Goal: Task Accomplishment & Management: Manage account settings

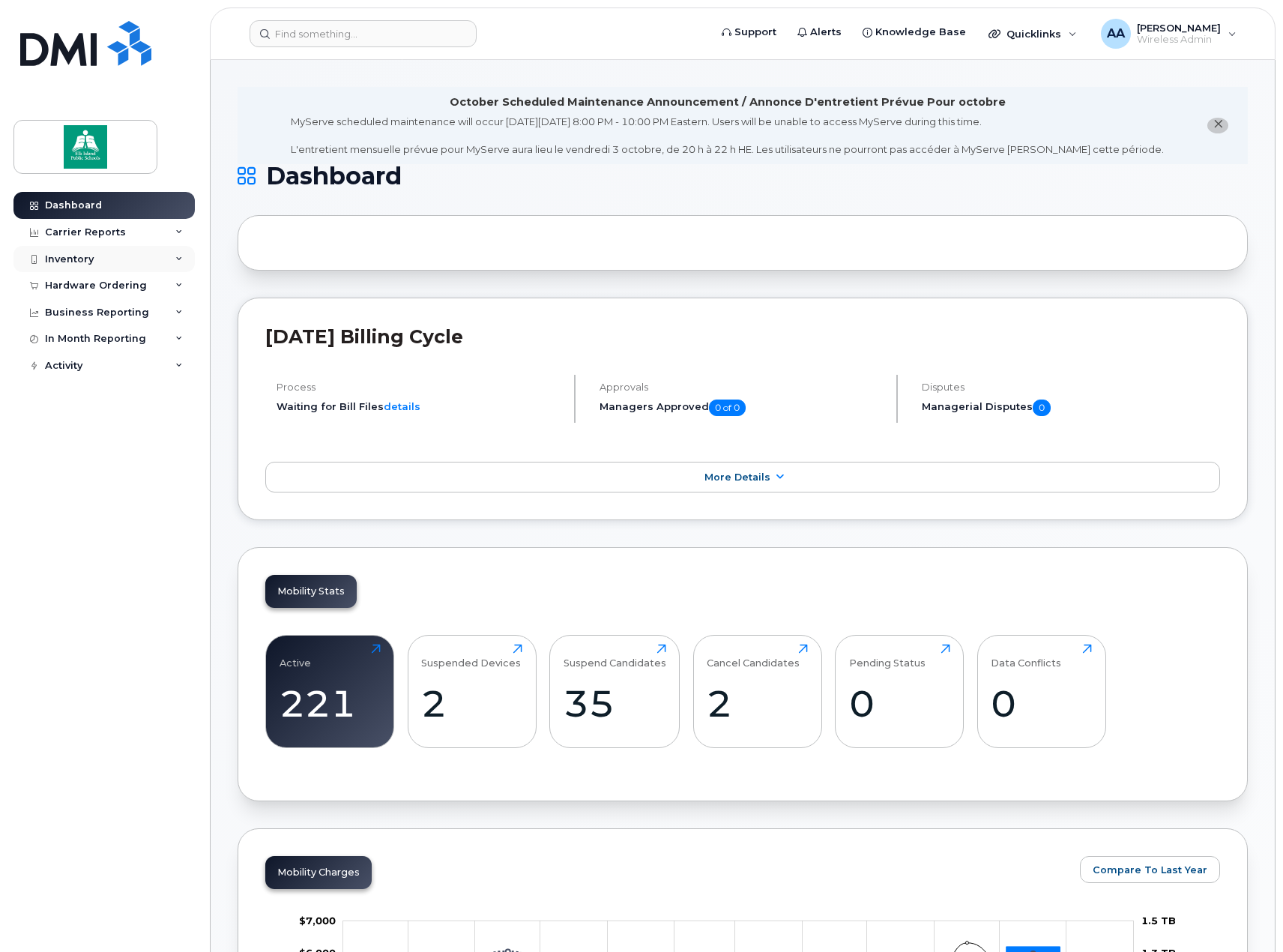
click at [98, 258] on div "Inventory" at bounding box center [104, 260] width 181 height 27
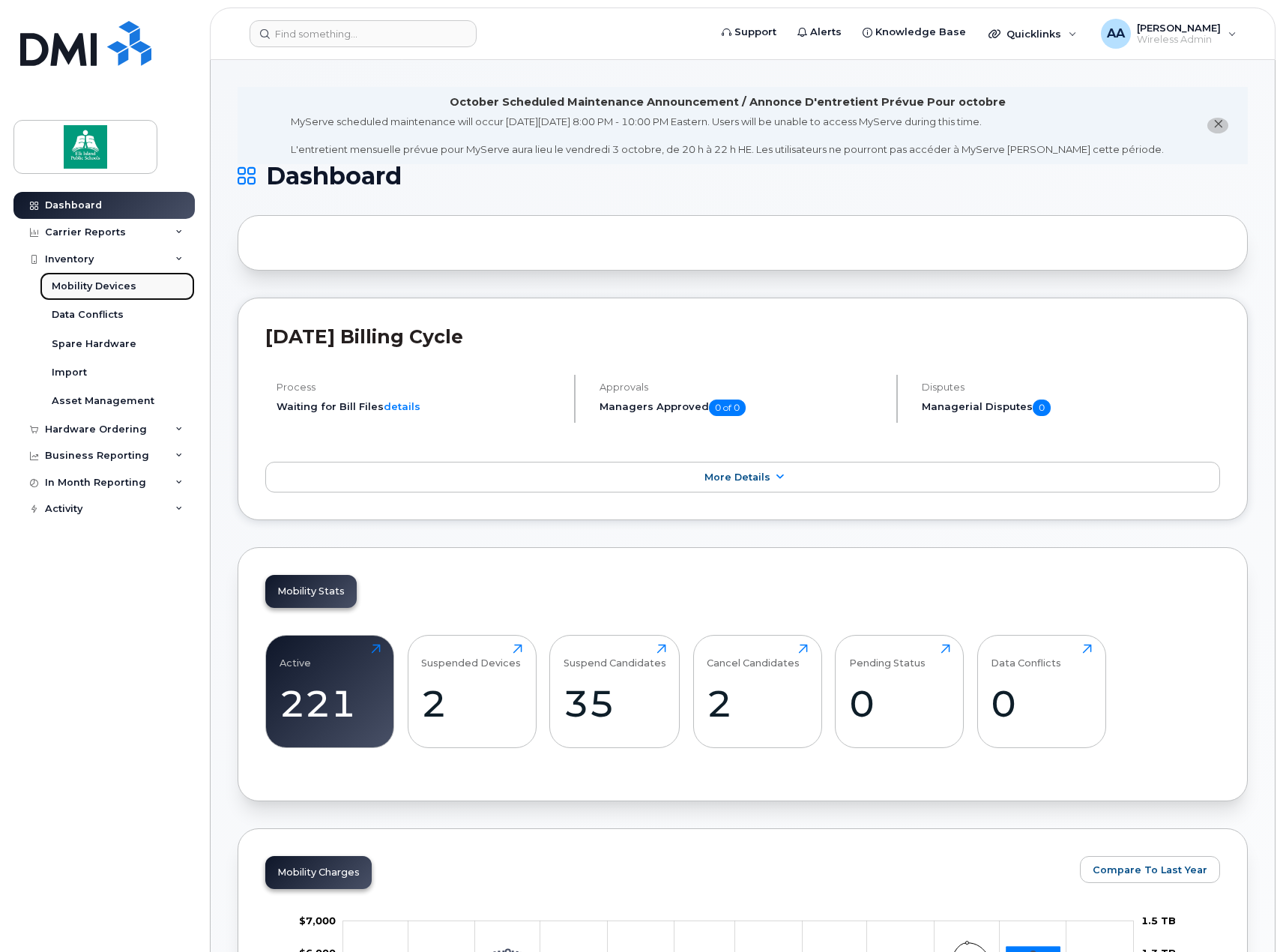
click at [87, 285] on div "Mobility Devices" at bounding box center [94, 286] width 85 height 14
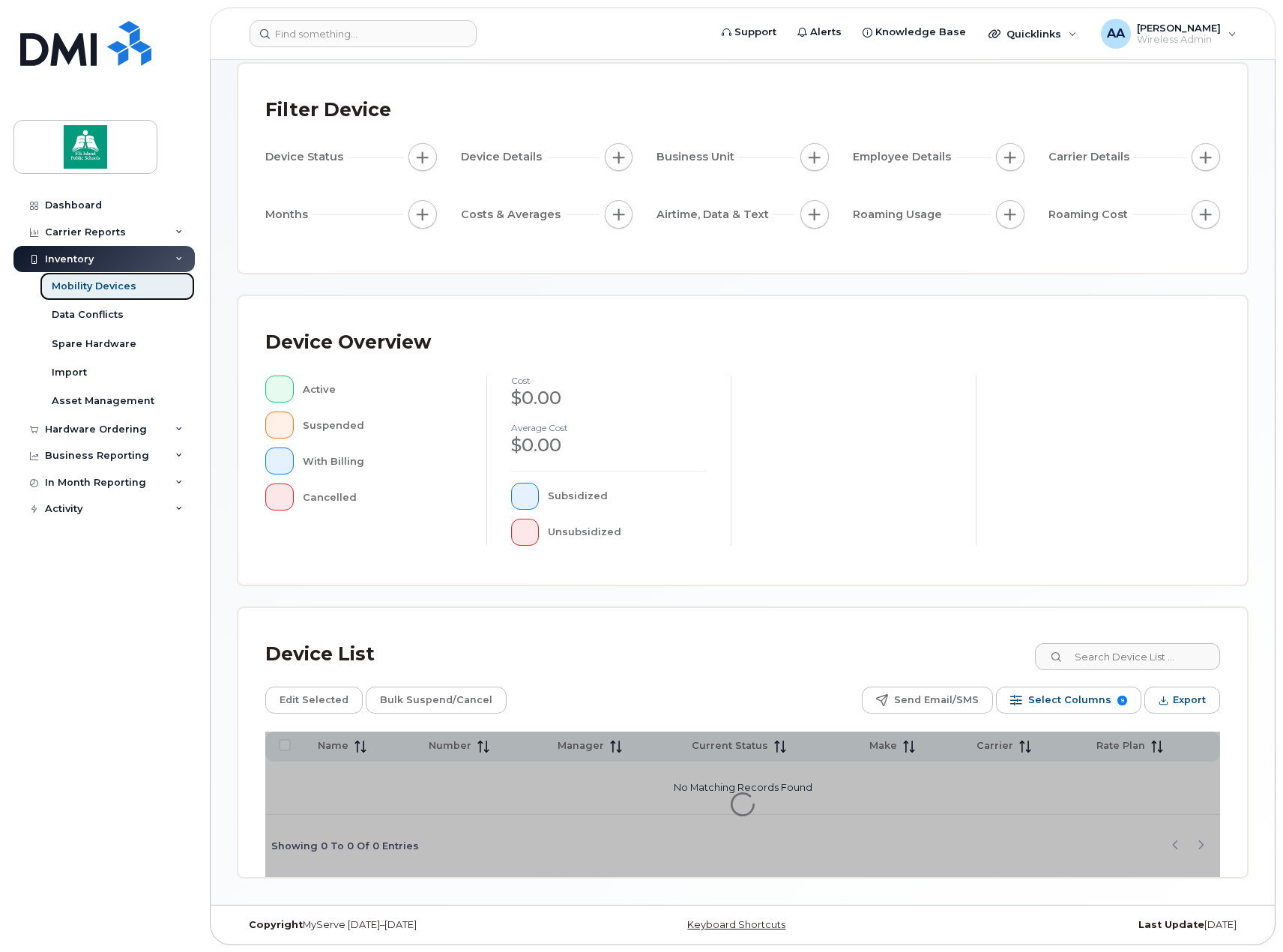
scroll to position [79, 0]
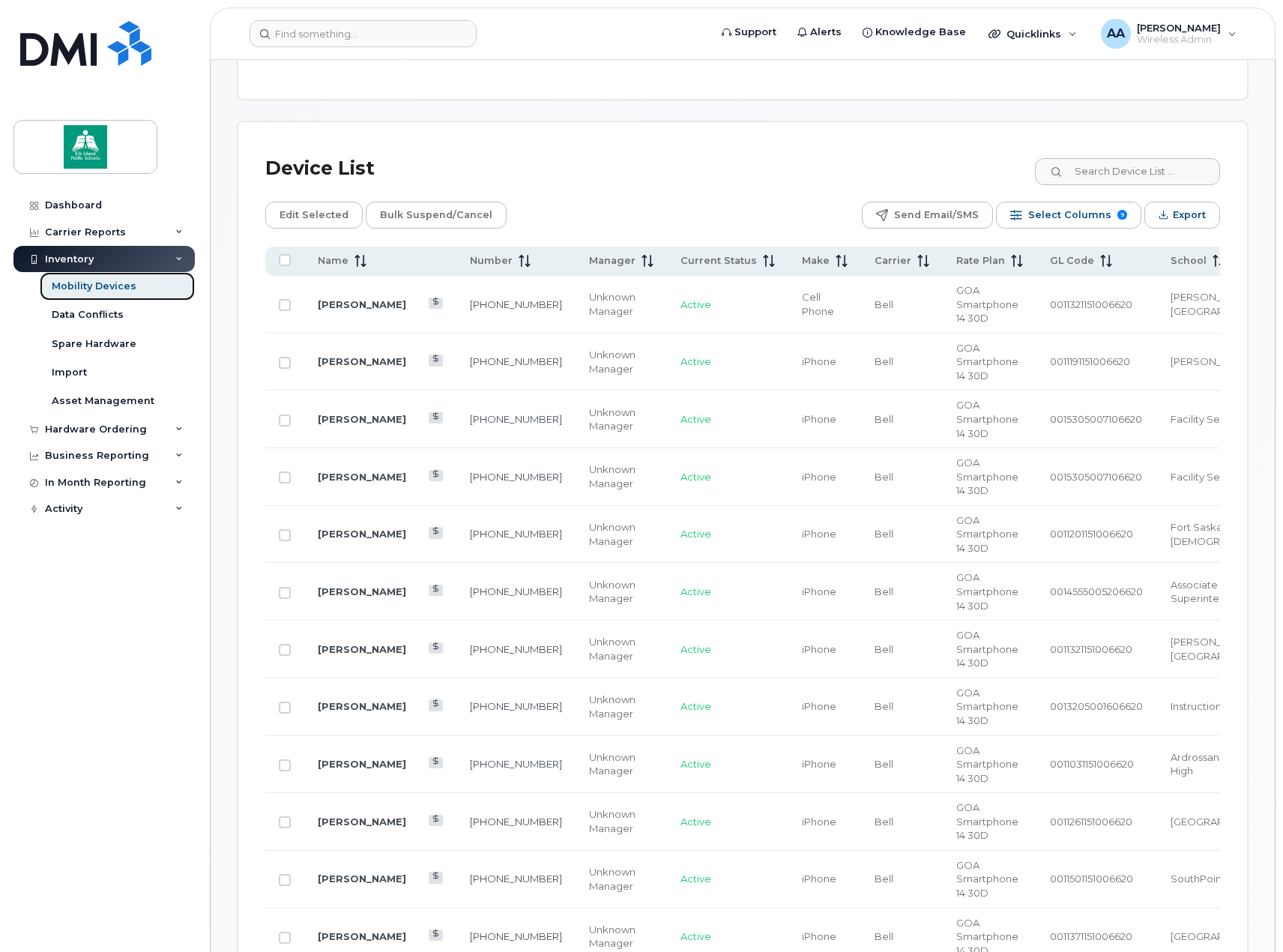
scroll to position [678, 0]
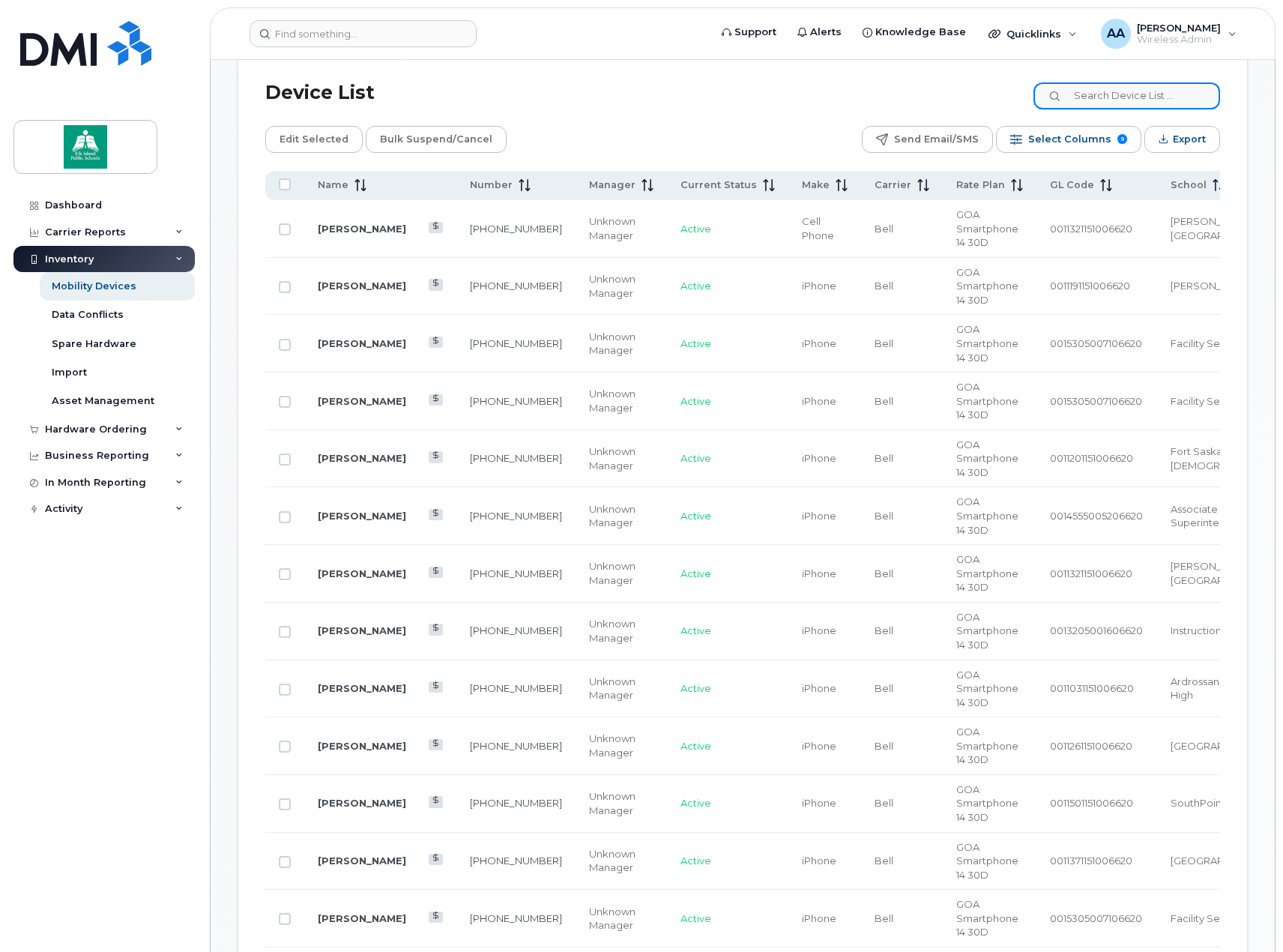
click at [1134, 100] on input at bounding box center [1126, 96] width 187 height 27
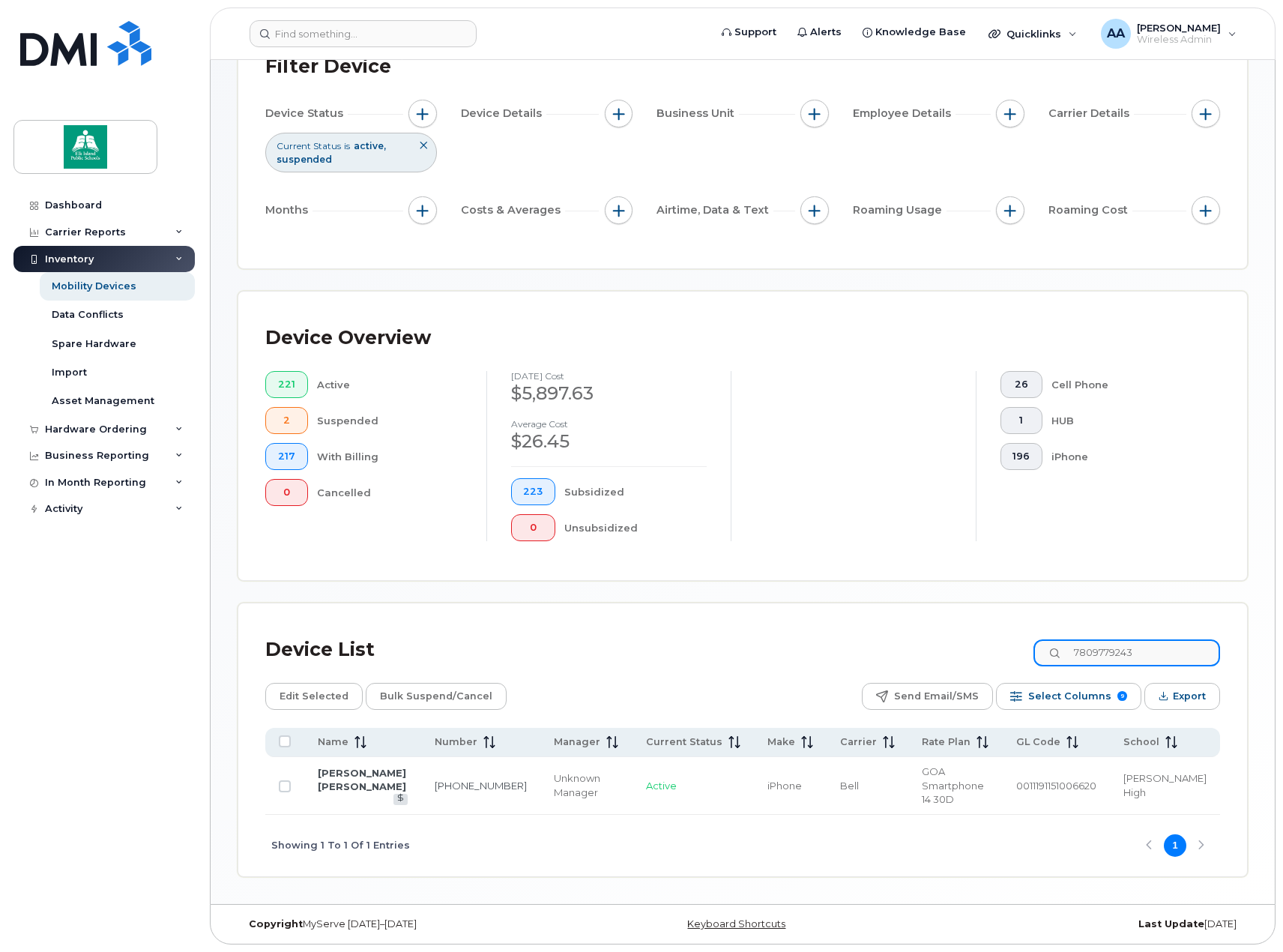
scroll to position [108, 0]
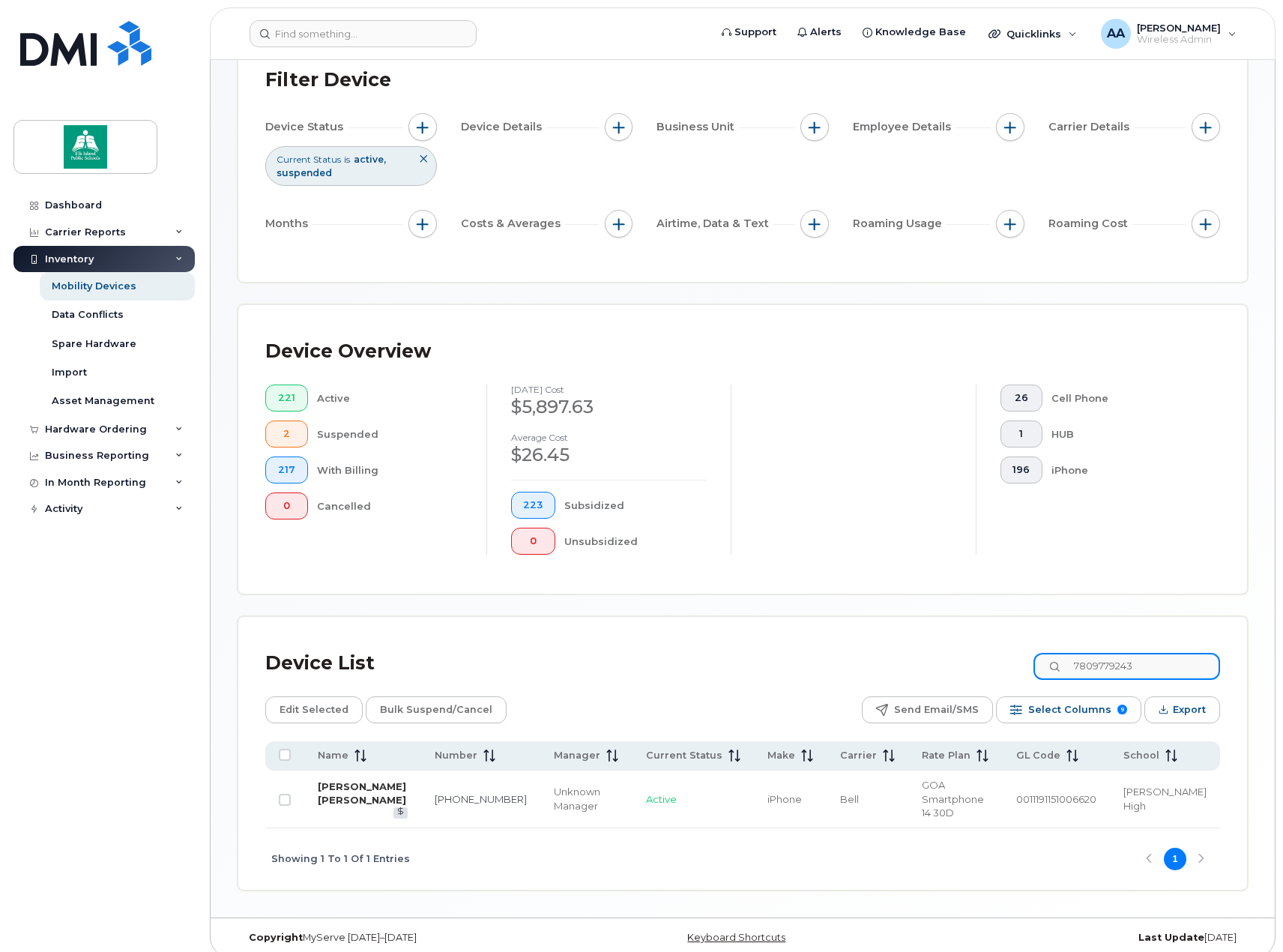
type input "7809779243"
click at [335, 796] on link "[PERSON_NAME] [PERSON_NAME]" at bounding box center [362, 793] width 89 height 26
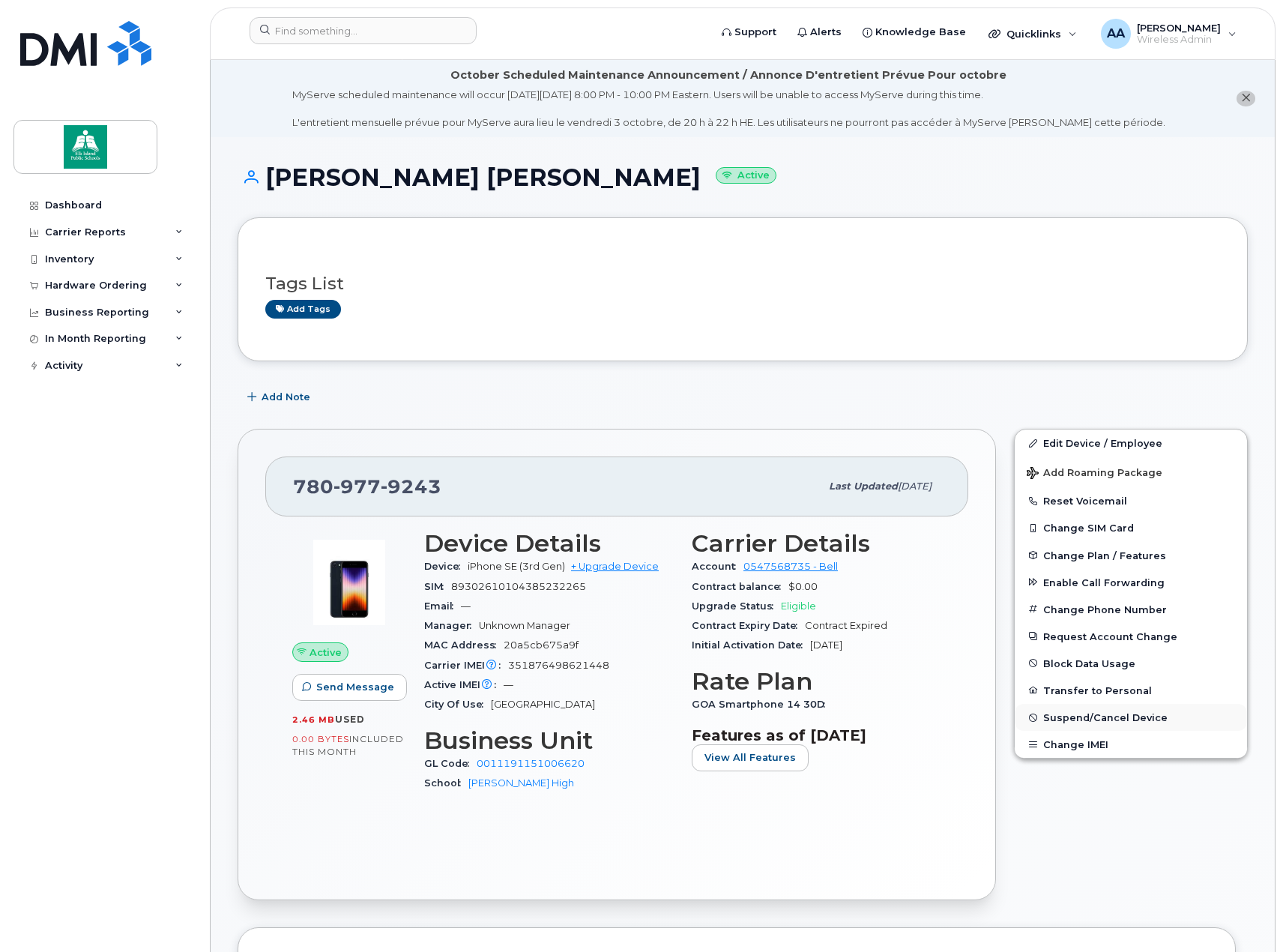
click at [1056, 723] on button "Suspend/Cancel Device" at bounding box center [1131, 717] width 233 height 27
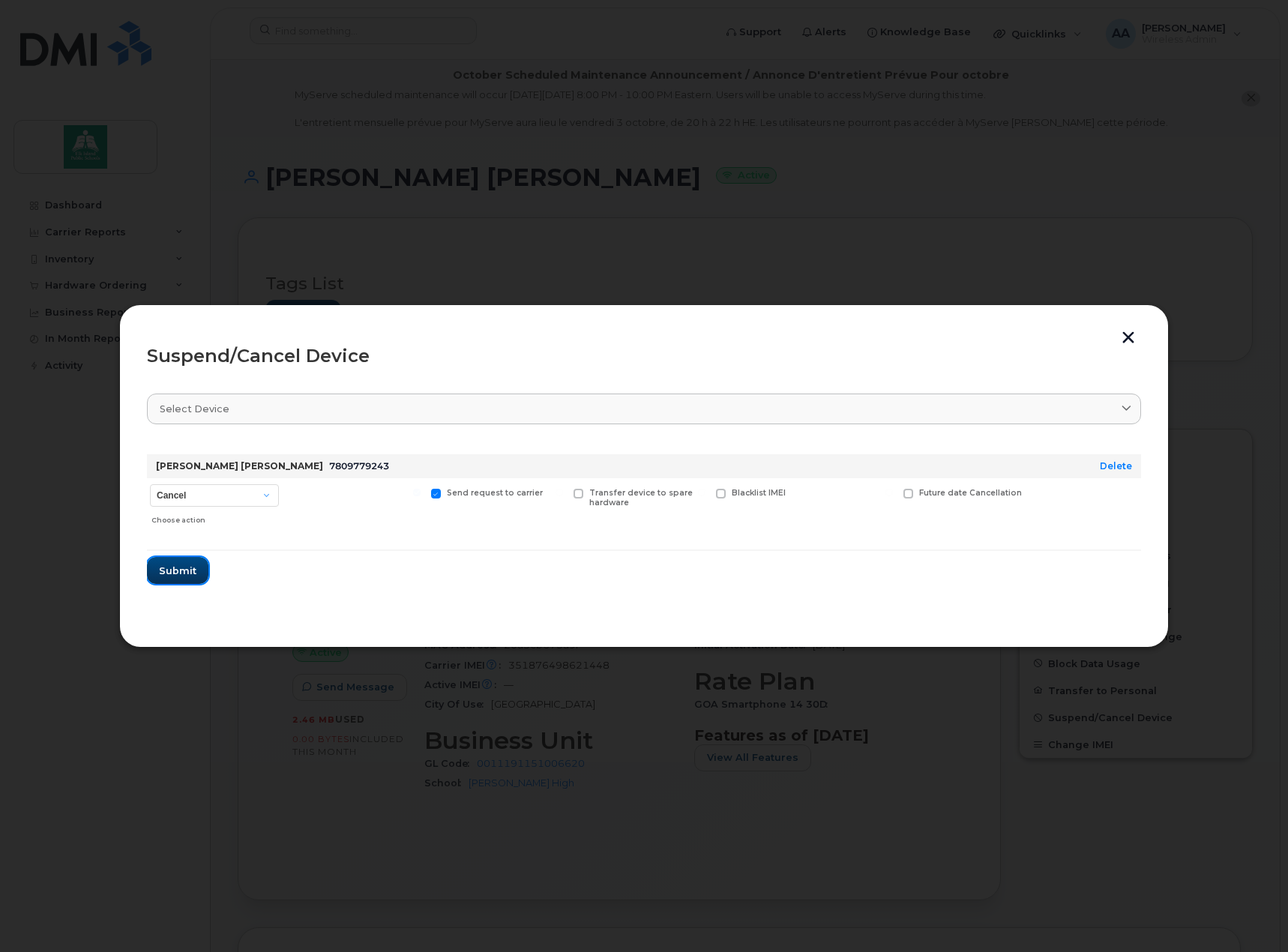
click at [175, 567] on span "Submit" at bounding box center [178, 570] width 38 height 14
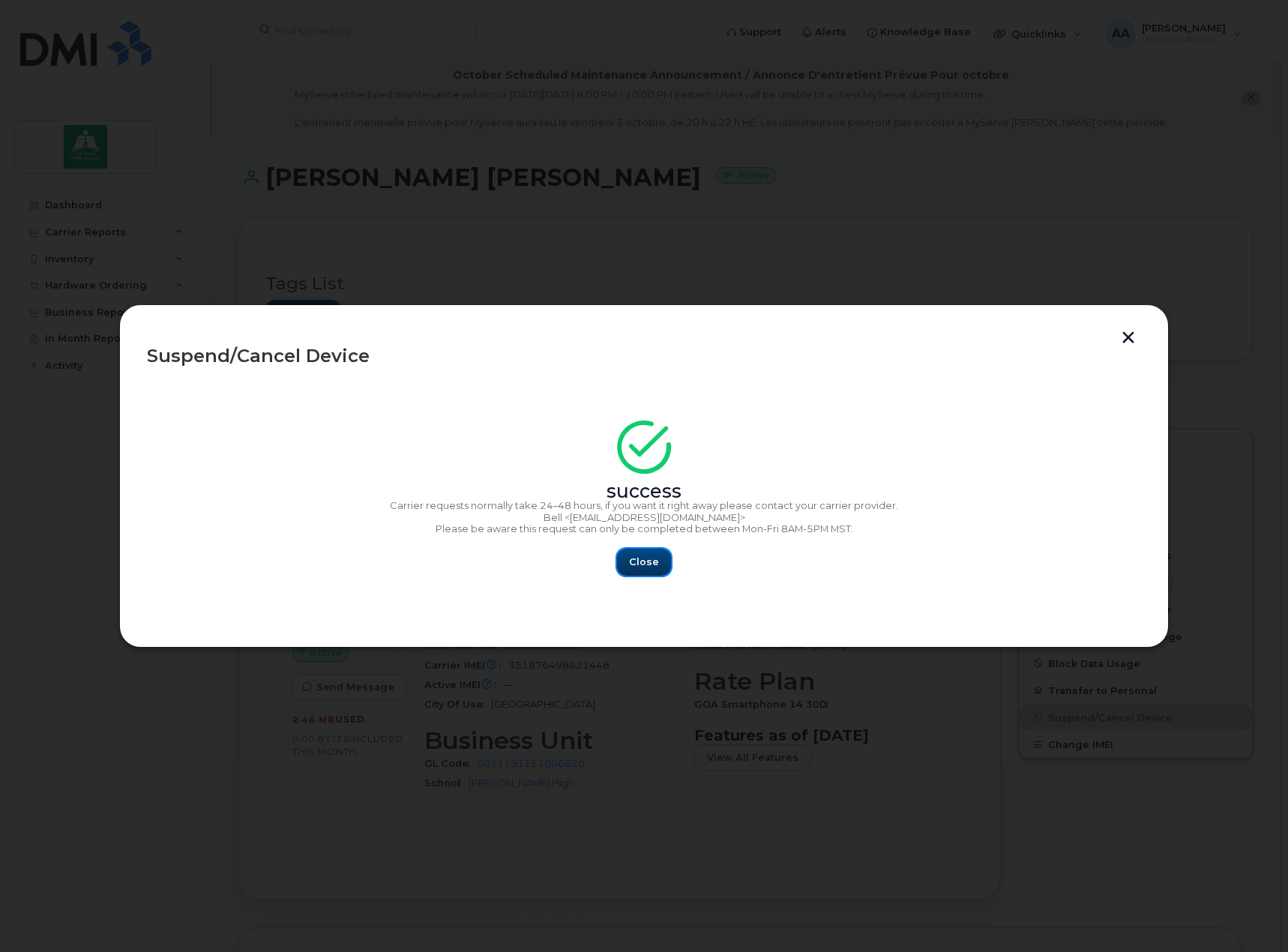
click at [659, 561] on button "Close" at bounding box center [644, 562] width 54 height 27
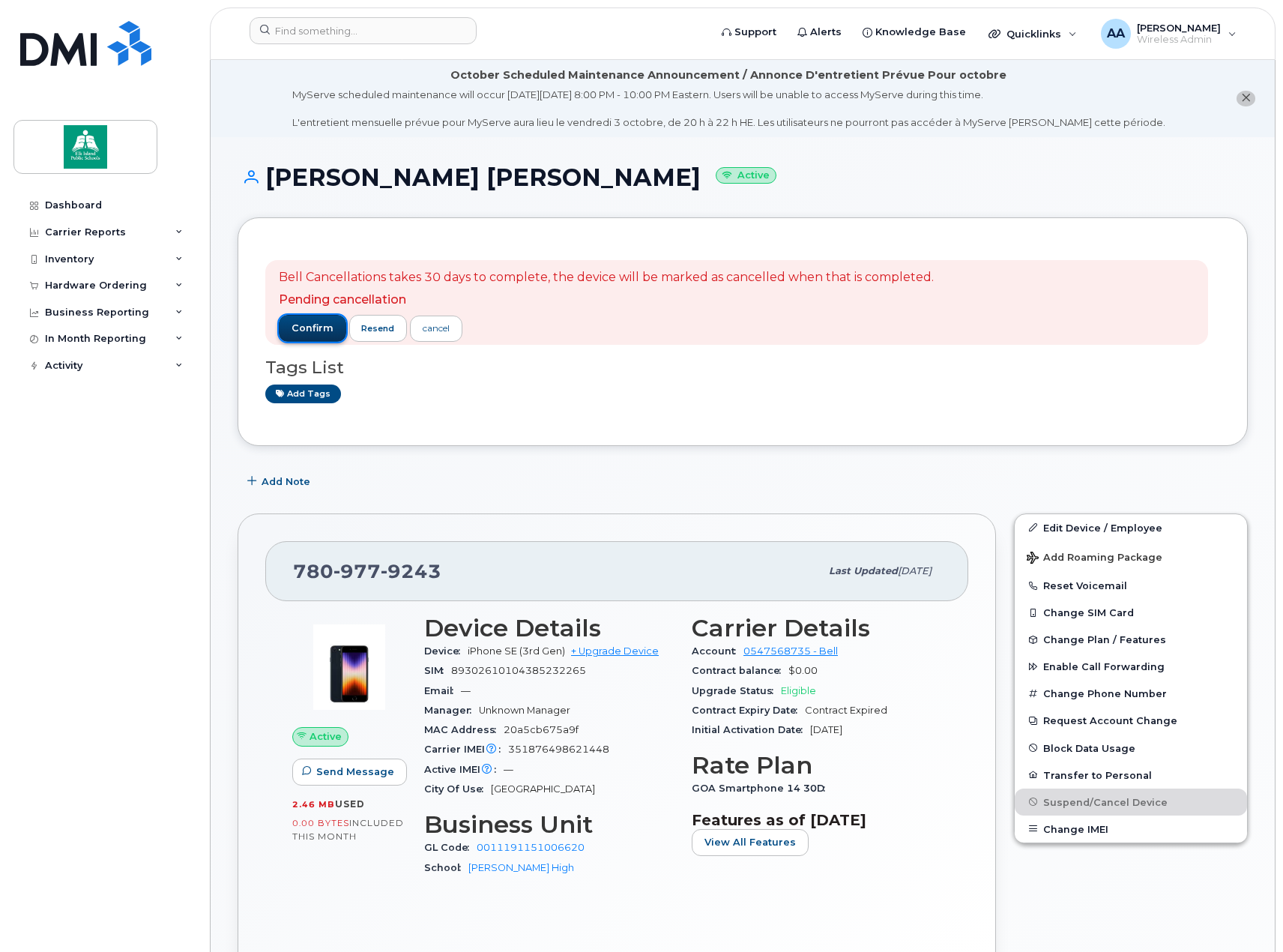
click at [305, 327] on span "confirm" at bounding box center [312, 328] width 42 height 14
